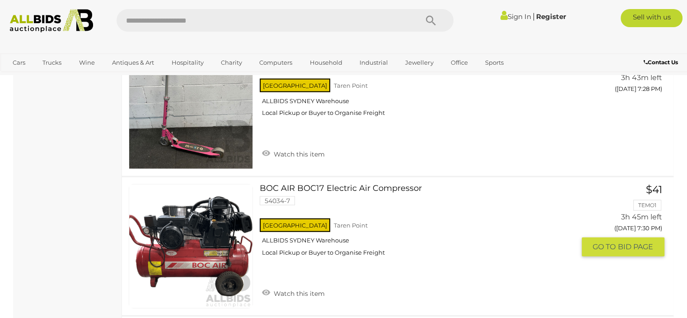
scroll to position [2214, 0]
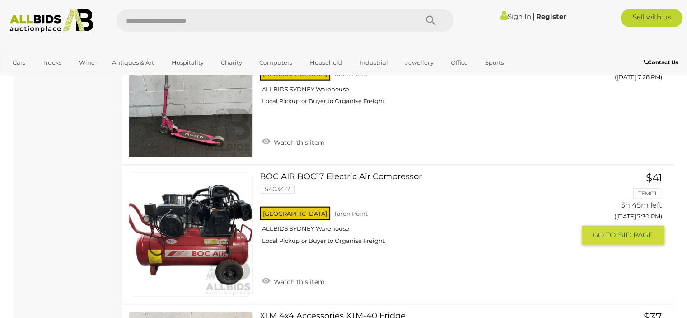
click at [204, 222] on link at bounding box center [191, 234] width 124 height 124
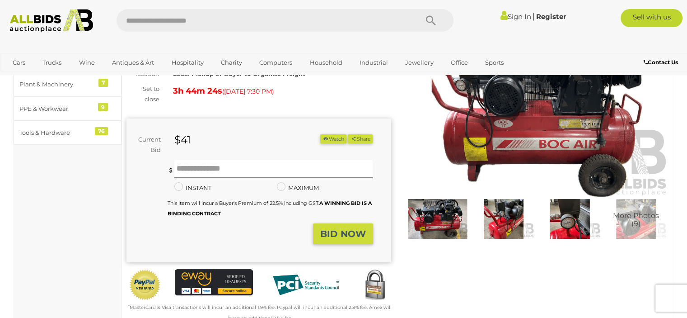
scroll to position [90, 0]
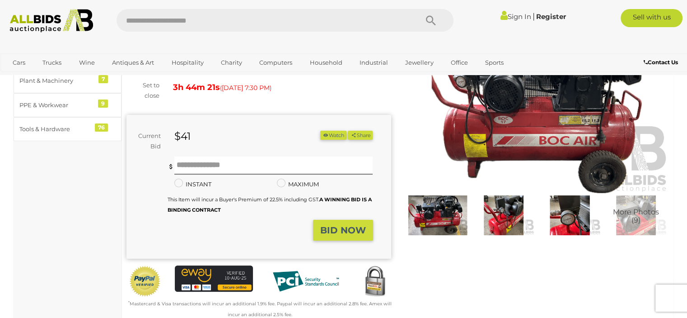
click at [502, 210] on img at bounding box center [503, 215] width 61 height 40
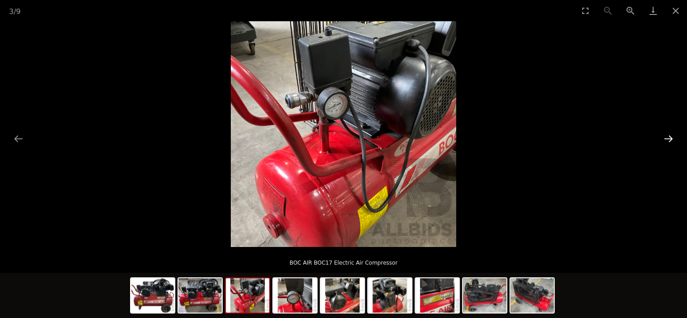
click at [671, 138] on button "Next slide" at bounding box center [668, 139] width 19 height 18
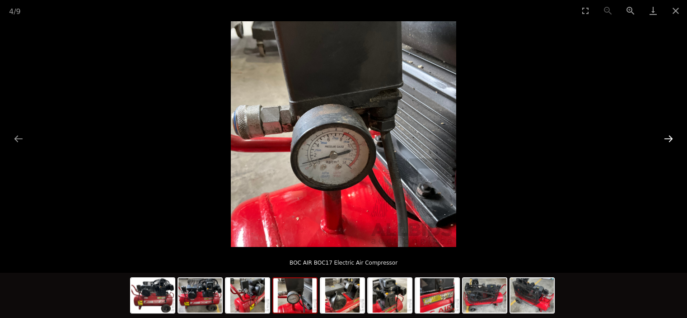
click at [671, 138] on button "Next slide" at bounding box center [668, 139] width 19 height 18
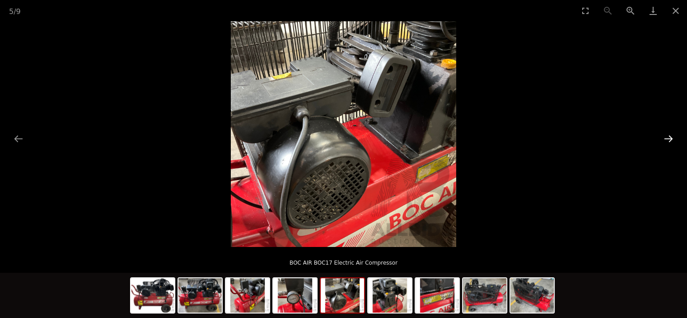
click at [671, 138] on button "Next slide" at bounding box center [668, 139] width 19 height 18
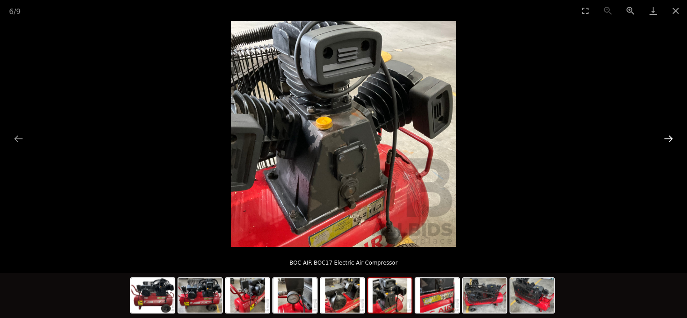
click at [671, 138] on button "Next slide" at bounding box center [668, 139] width 19 height 18
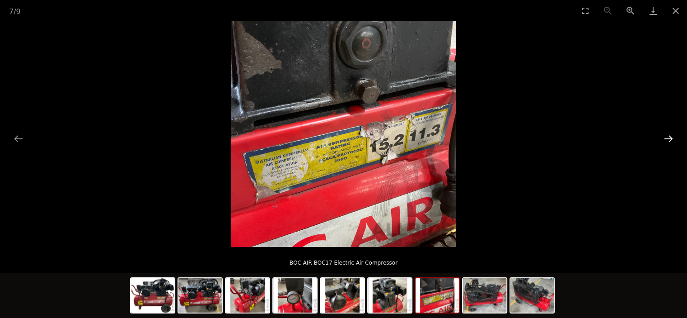
click at [671, 138] on button "Next slide" at bounding box center [668, 139] width 19 height 18
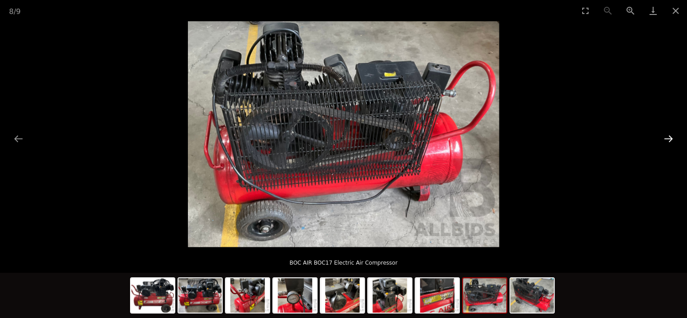
click at [671, 138] on button "Next slide" at bounding box center [668, 139] width 19 height 18
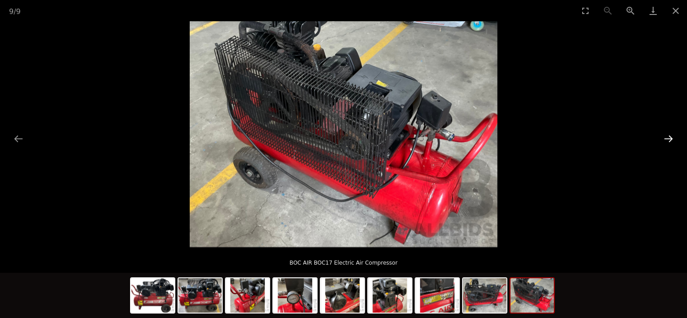
click at [671, 138] on button "Next slide" at bounding box center [668, 139] width 19 height 18
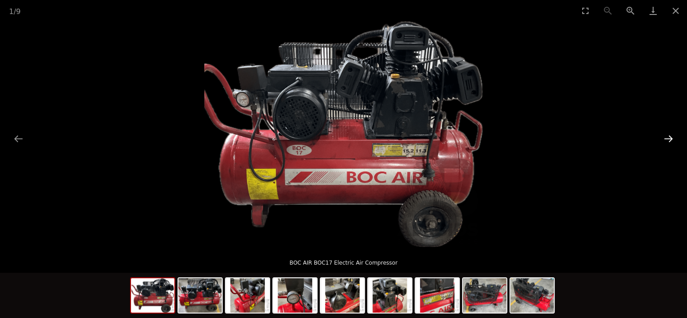
click at [671, 138] on button "Next slide" at bounding box center [668, 139] width 19 height 18
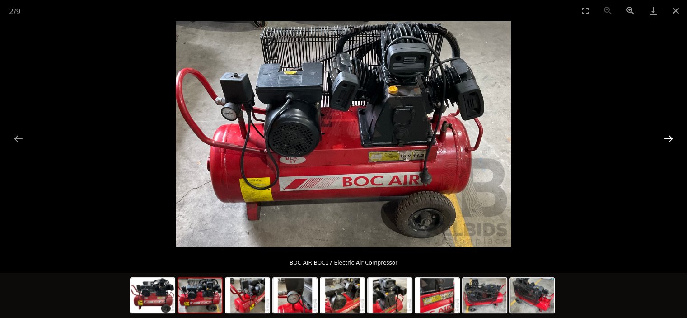
click at [671, 138] on button "Next slide" at bounding box center [668, 139] width 19 height 18
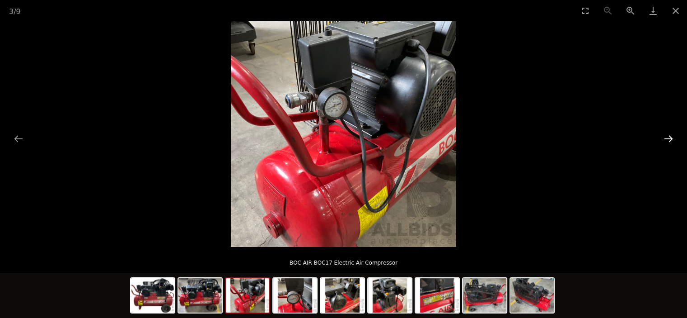
click at [671, 138] on button "Next slide" at bounding box center [668, 139] width 19 height 18
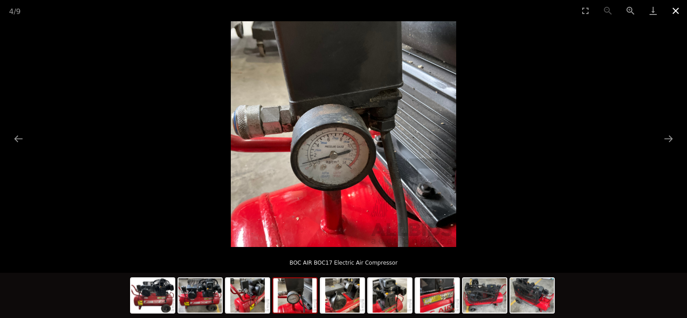
click at [676, 8] on button "Close gallery" at bounding box center [676, 10] width 23 height 21
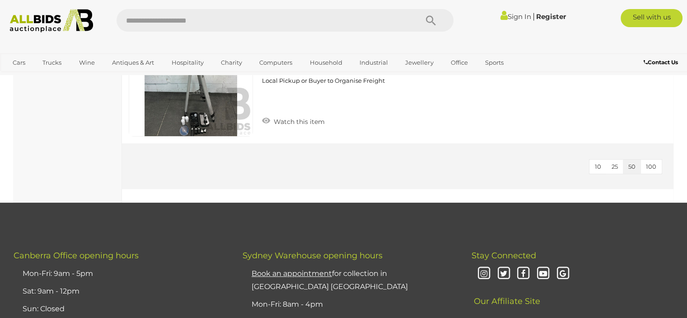
scroll to position [7027, 0]
